Goal: Information Seeking & Learning: Compare options

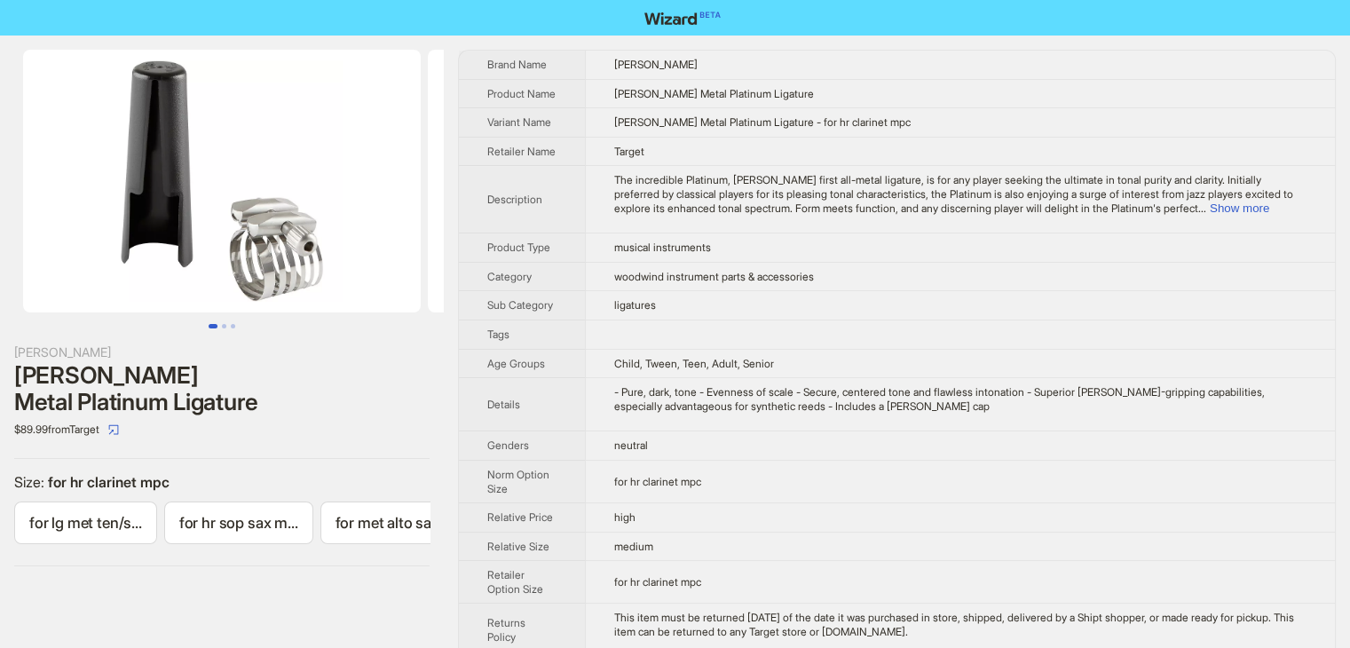
scroll to position [0, 611]
click at [223, 326] on button "Go to slide 2" at bounding box center [224, 326] width 4 height 4
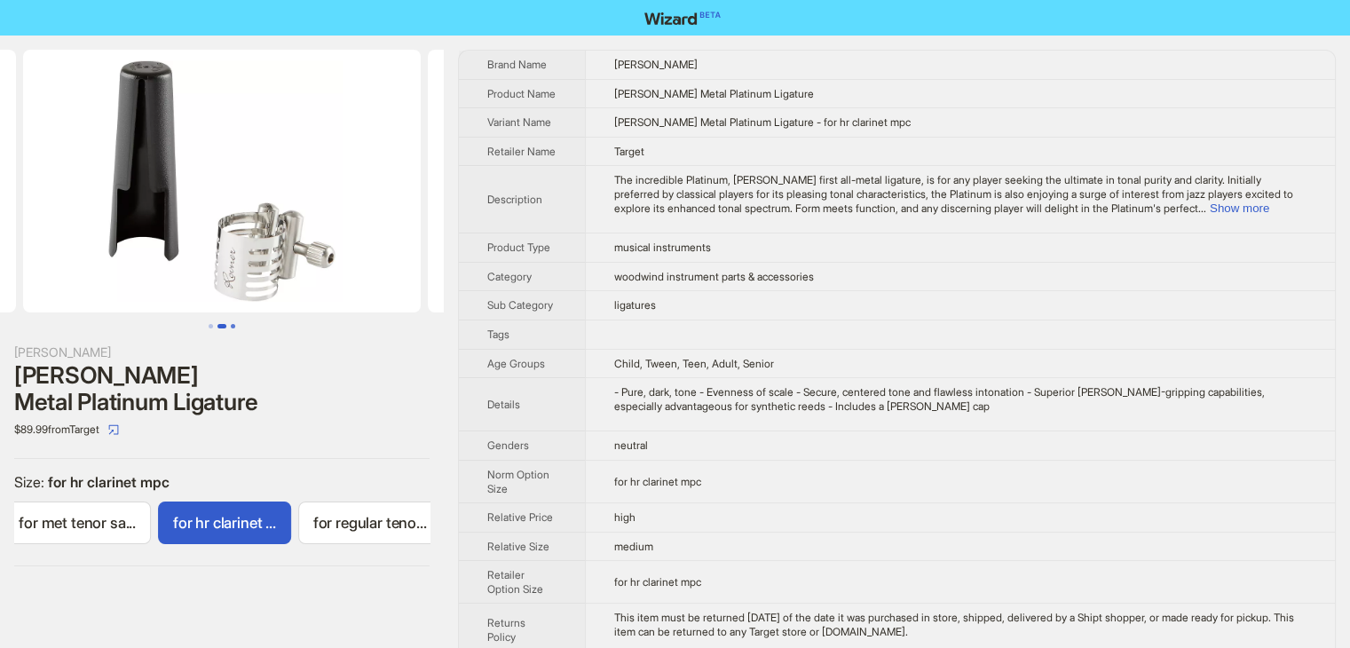
click at [235, 327] on button "Go to slide 3" at bounding box center [233, 326] width 4 height 4
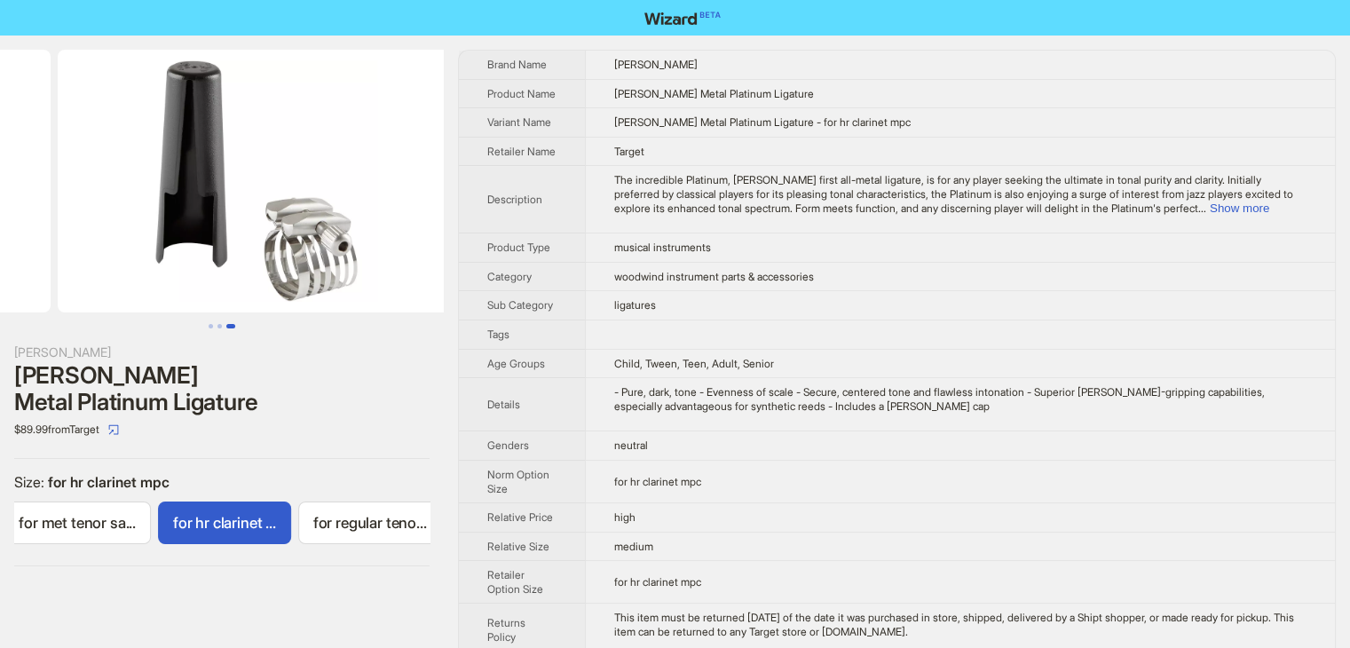
scroll to position [0, 810]
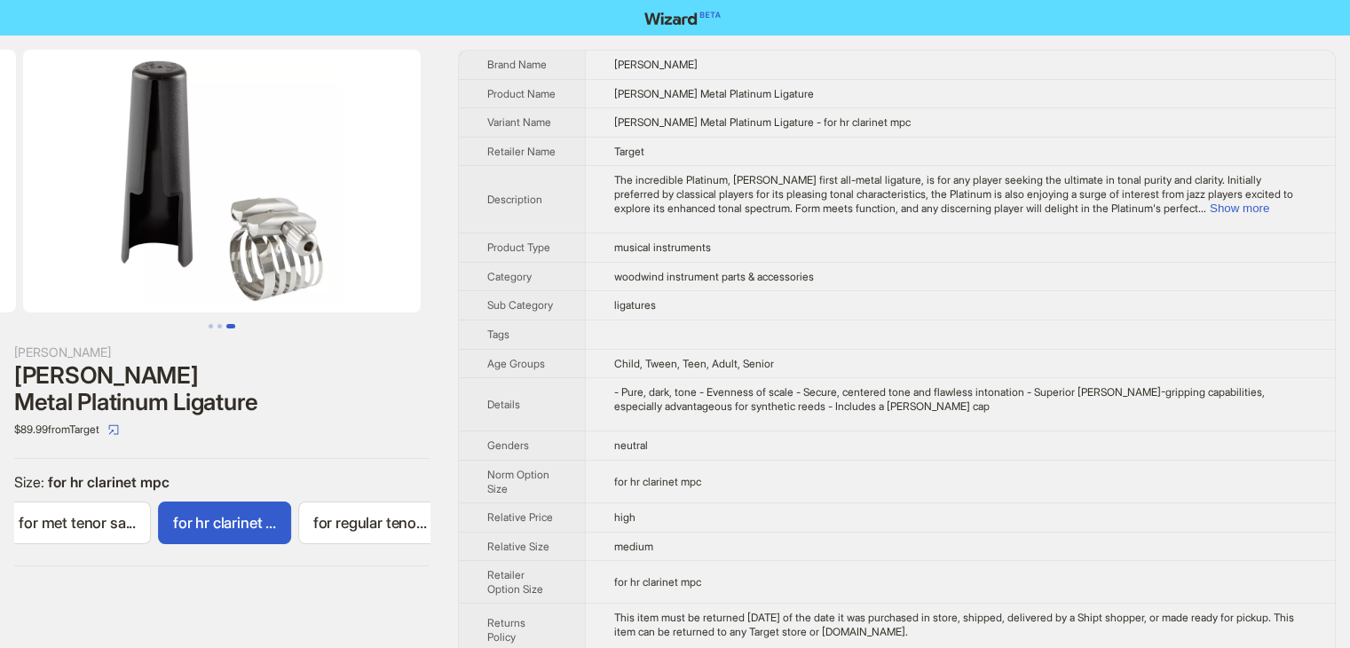
click at [262, 511] on label "for hr clarinet ..." at bounding box center [224, 523] width 133 height 43
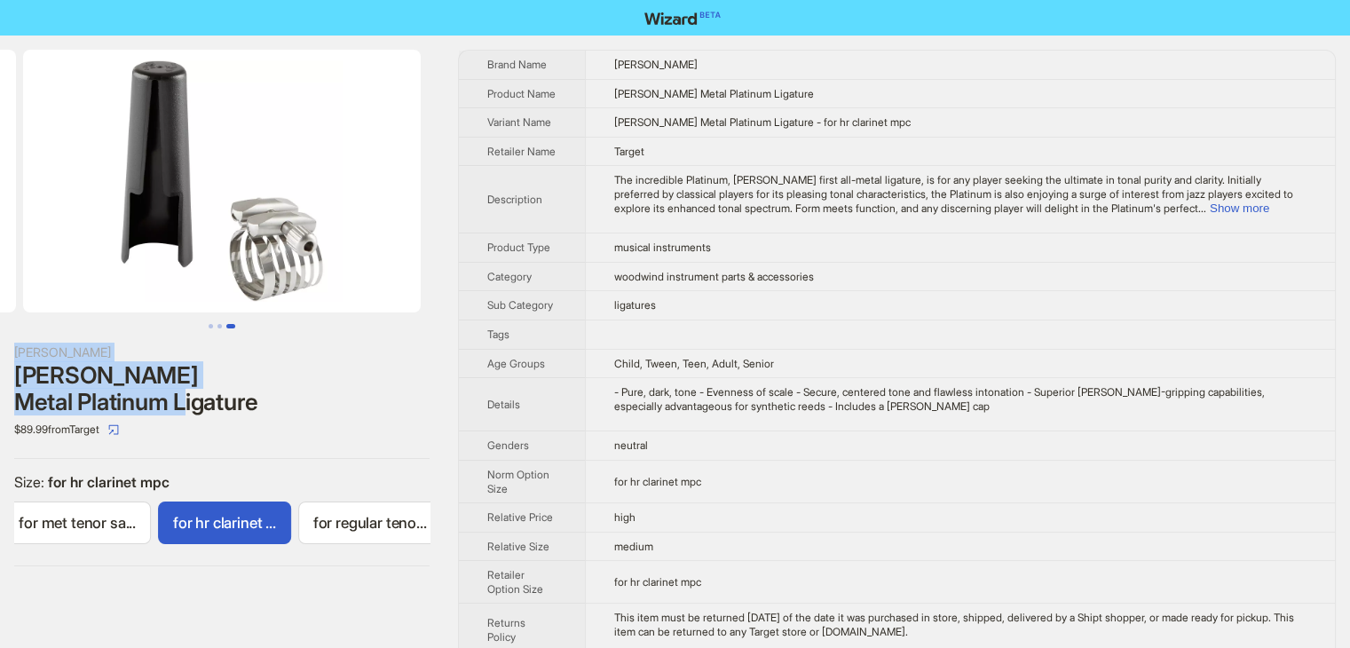
drag, startPoint x: 277, startPoint y: 382, endPoint x: 32, endPoint y: 324, distance: 251.7
click at [32, 324] on div "Rovner Rovner Metal Platinum Ligature $89.99 from Target Size : for hr clarinet…" at bounding box center [222, 308] width 444 height 545
copy div "Rovner Rovner Metal Platinum Ligature"
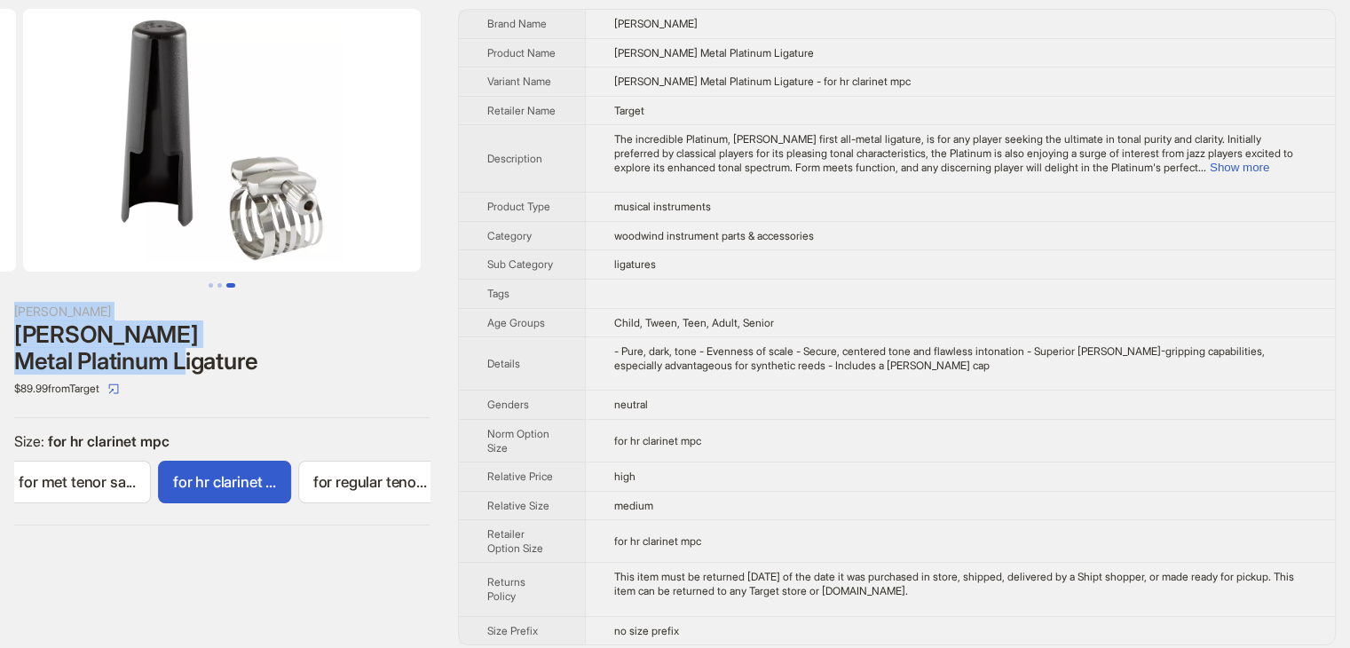
scroll to position [64, 0]
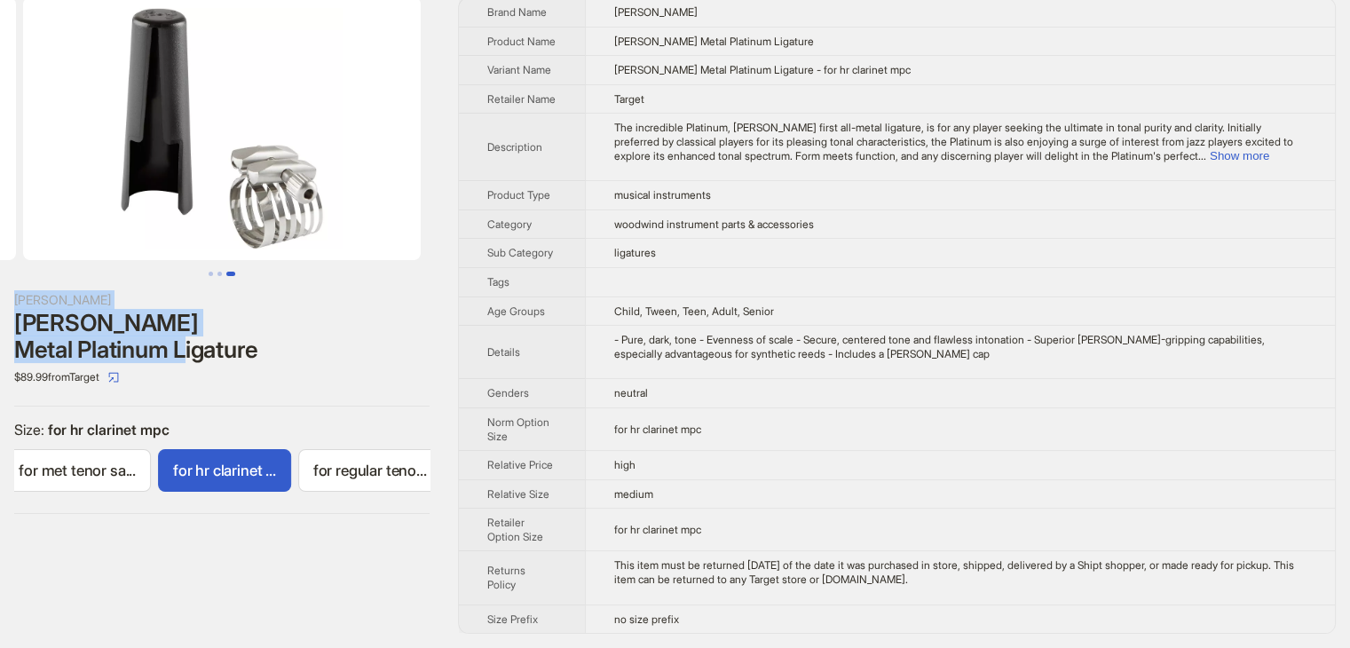
click at [276, 462] on span "for hr clarinet ..." at bounding box center [224, 471] width 103 height 18
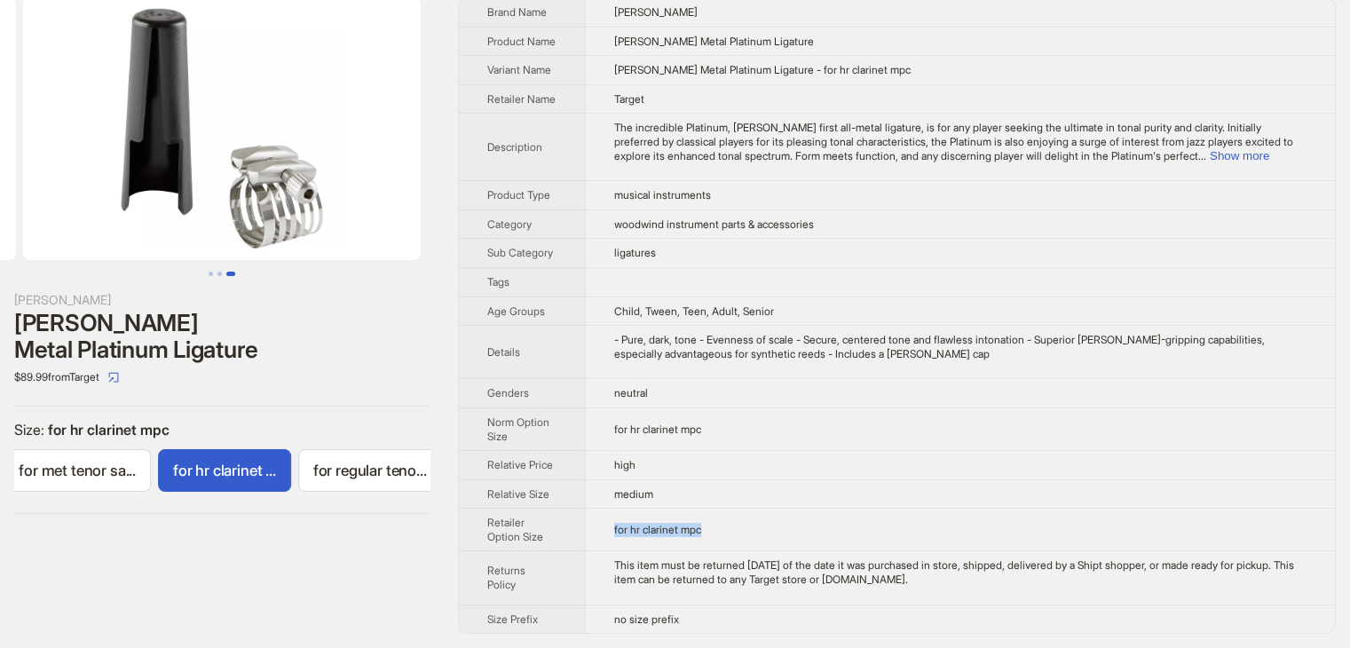
drag, startPoint x: 703, startPoint y: 521, endPoint x: 607, endPoint y: 521, distance: 95.9
click at [607, 521] on td "for hr clarinet mpc" at bounding box center [960, 530] width 750 height 43
copy span "for hr clarinet mpc"
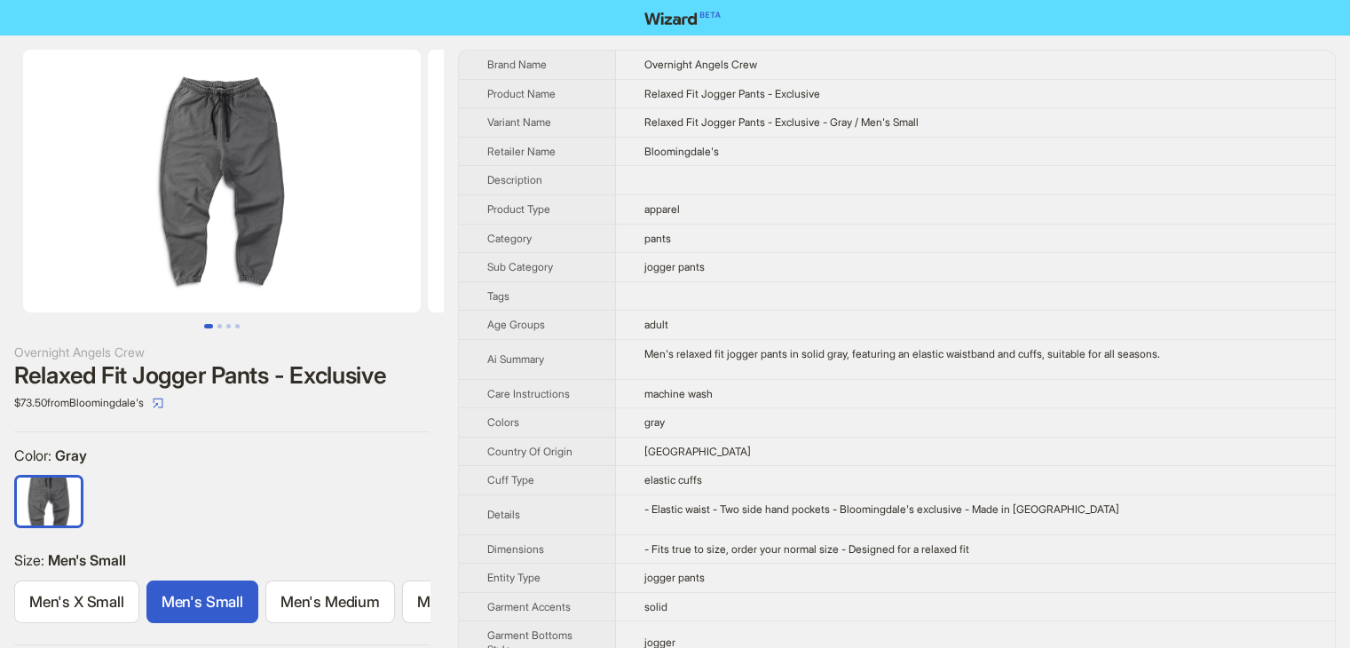
scroll to position [0, 103]
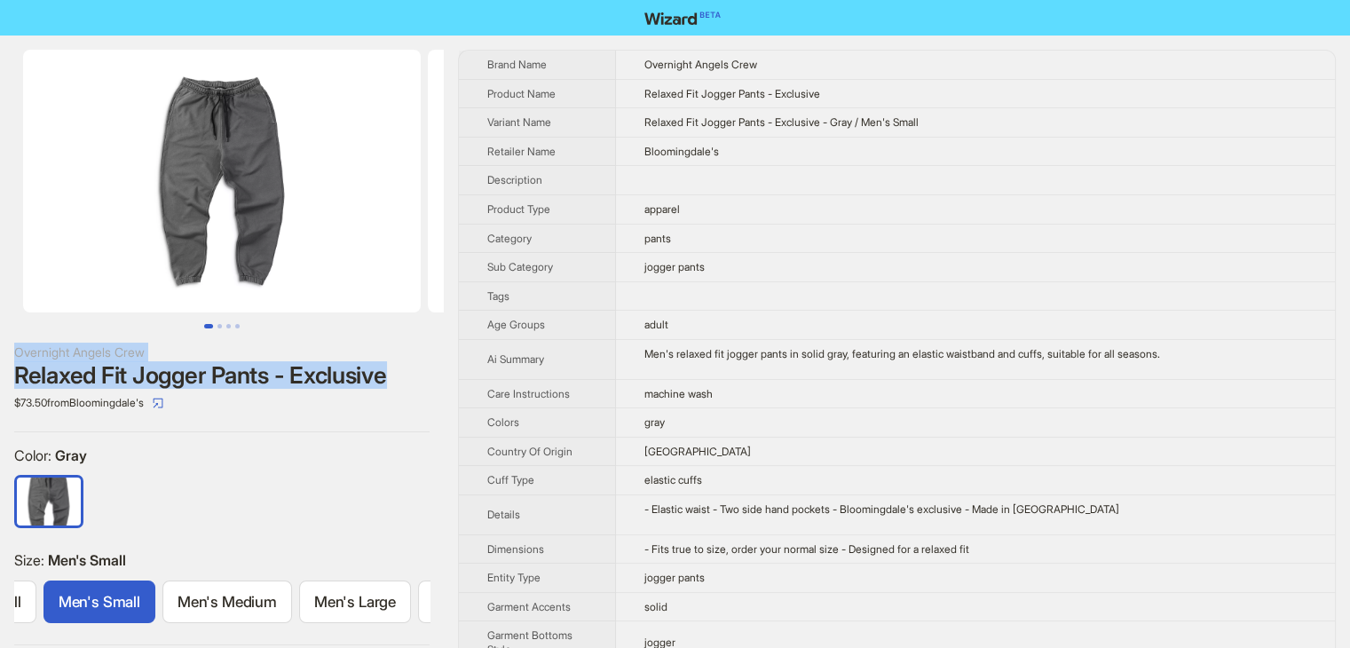
drag, startPoint x: 412, startPoint y: 379, endPoint x: 11, endPoint y: 357, distance: 401.9
click at [11, 357] on div "Overnight Angels Crew Relaxed Fit Jogger Pants - Exclusive $73.50 from Blooming…" at bounding box center [222, 348] width 444 height 624
copy div "Overnight Angels Crew Relaxed Fit Jogger Pants - Exclusive"
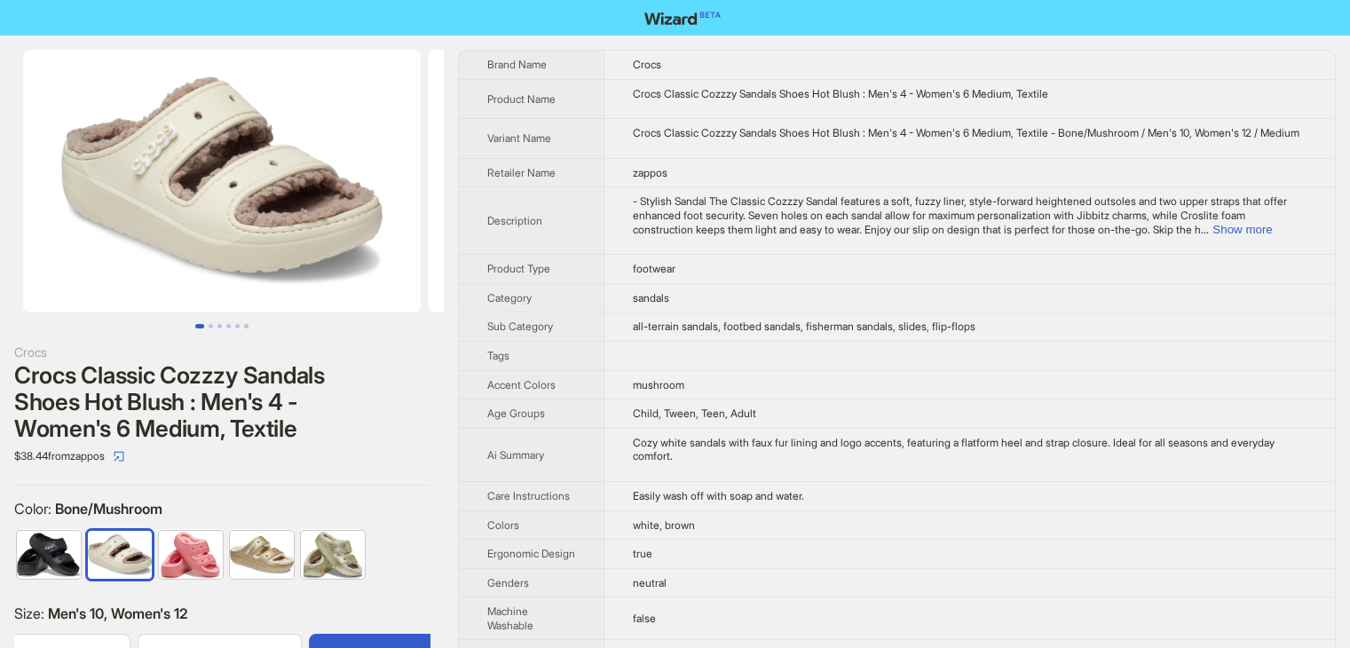
scroll to position [0, 1328]
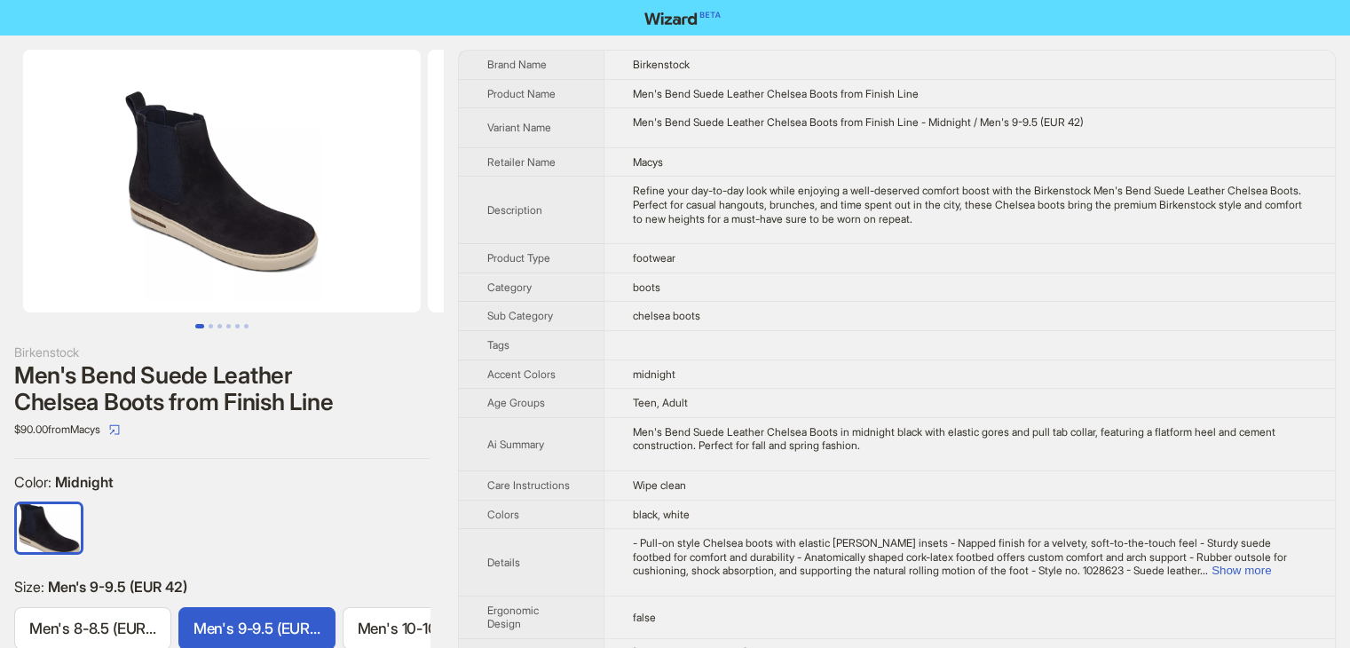
scroll to position [0, 138]
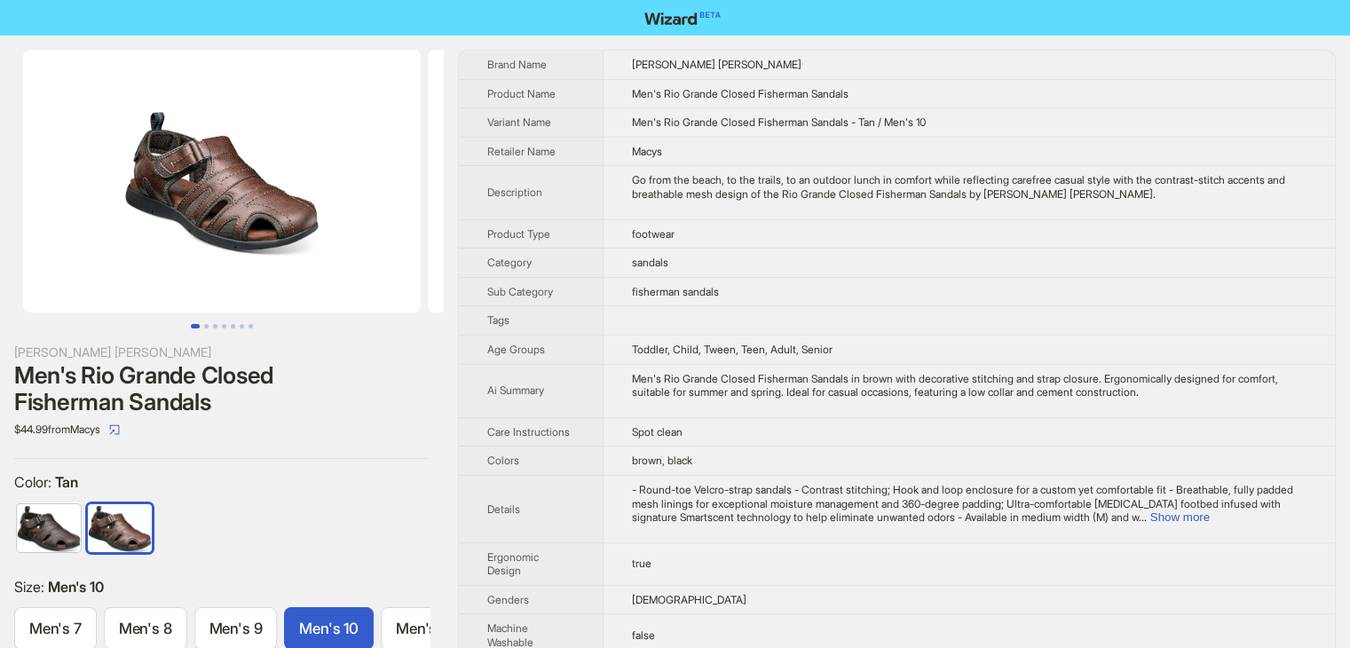
scroll to position [0, 236]
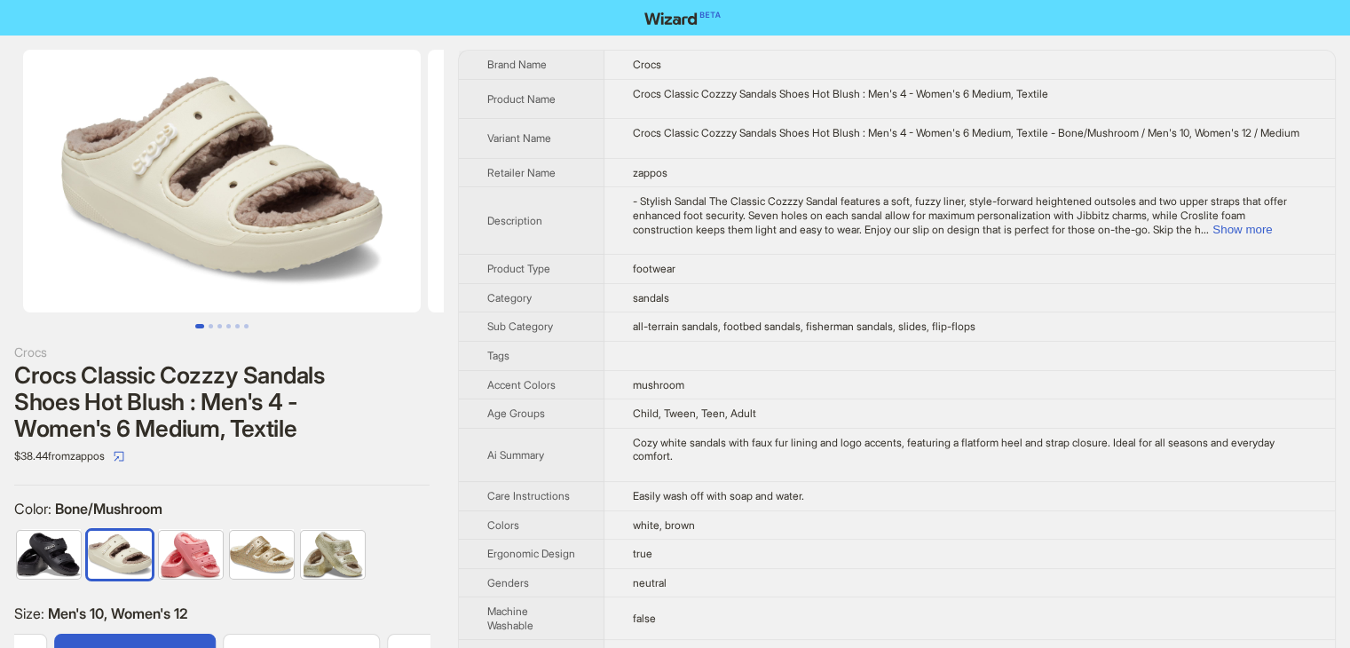
scroll to position [0, 1328]
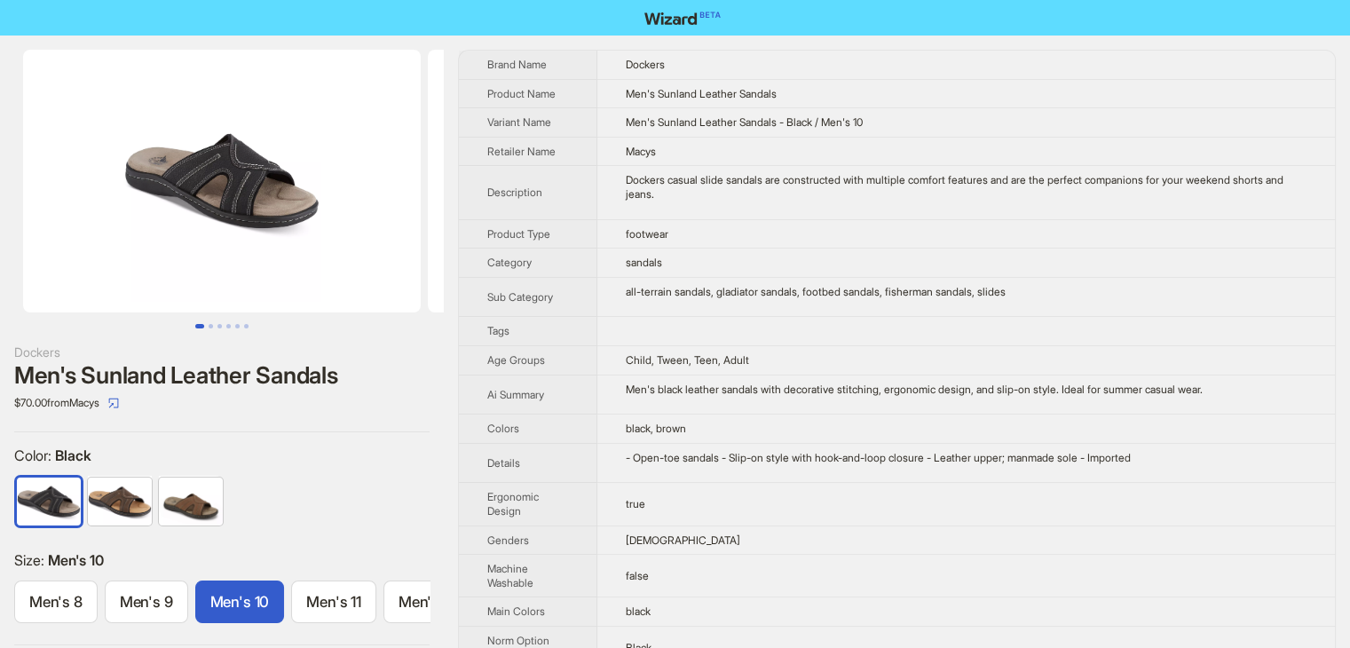
scroll to position [0, 148]
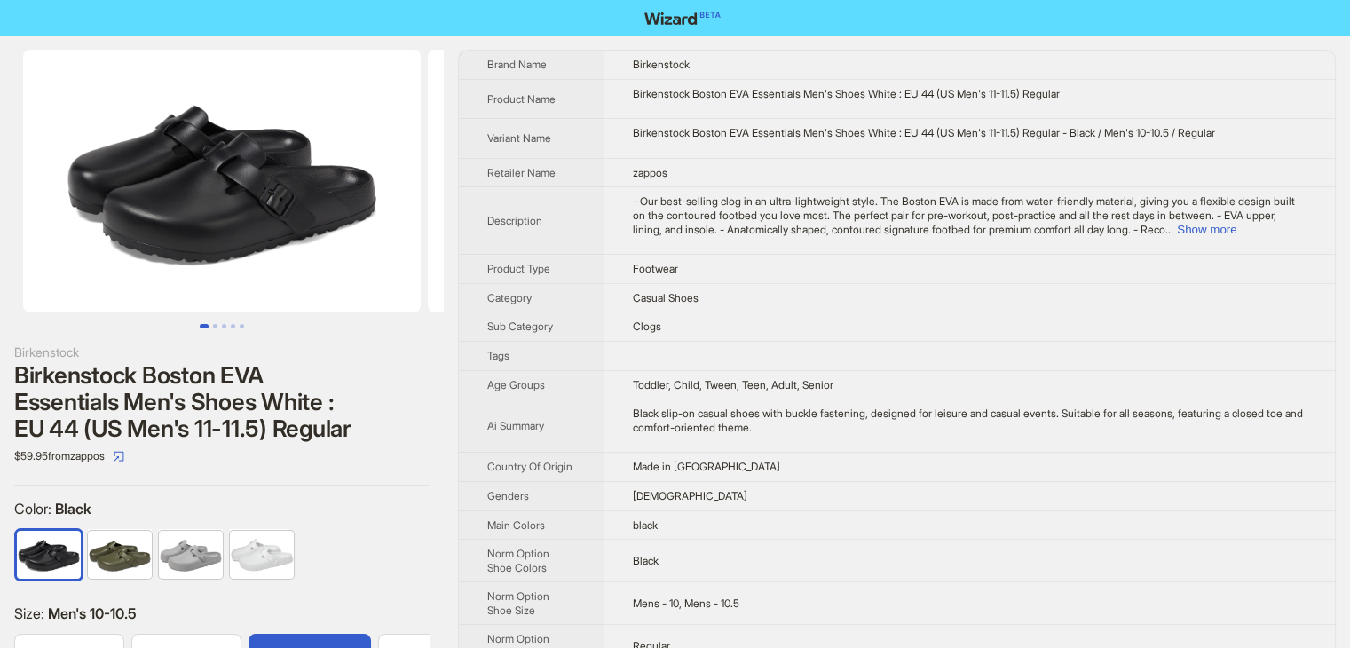
scroll to position [0, 199]
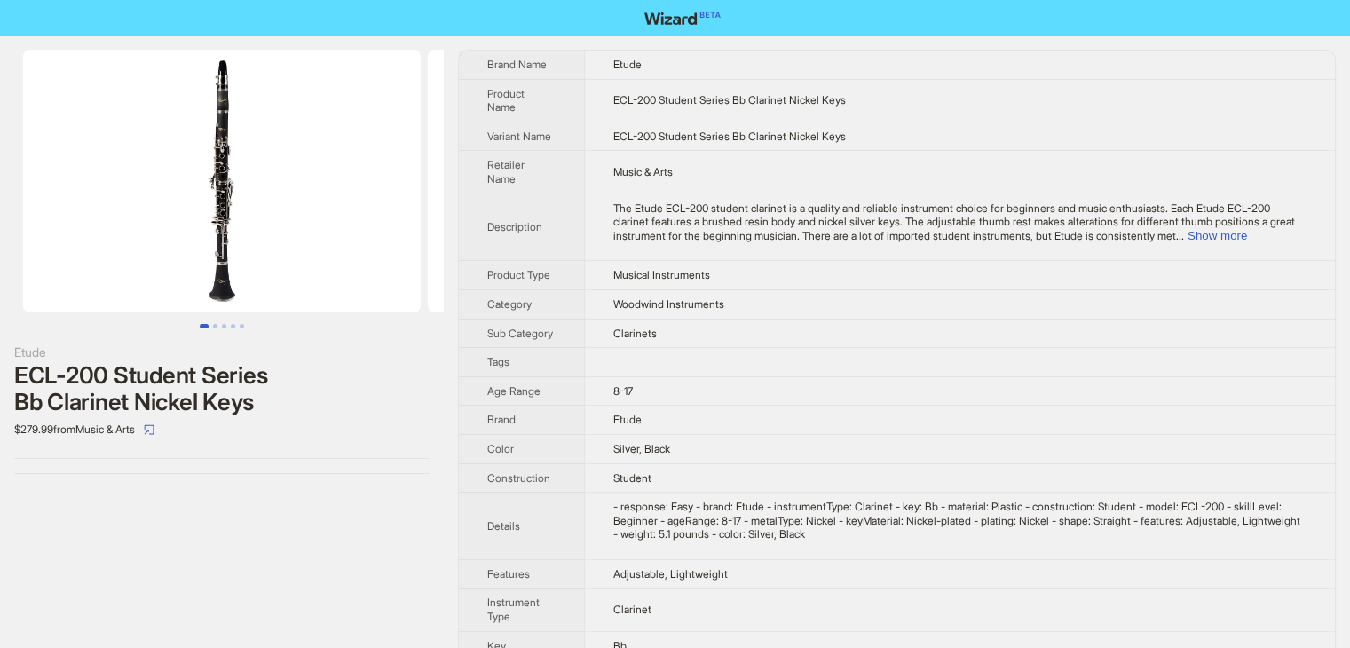
click at [377, 569] on div "Etude ECL-200 Student Series Bb Clarinet Nickel Keys $279.99 from Music & Arts" at bounding box center [222, 486] width 444 height 900
